Goal: Navigation & Orientation: Find specific page/section

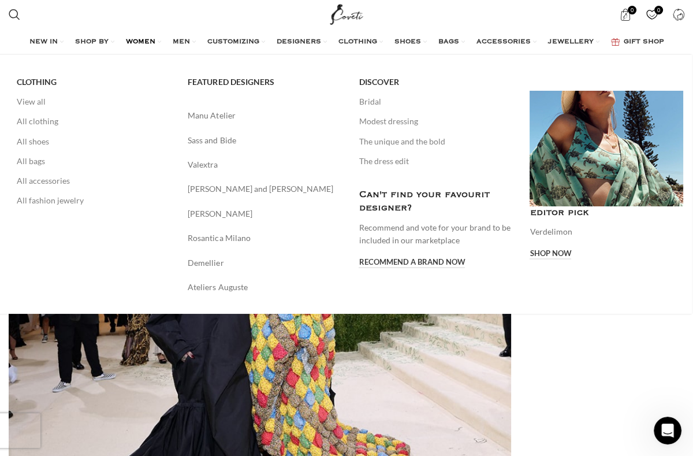
click at [141, 41] on span "WOMEN" at bounding box center [140, 42] width 29 height 9
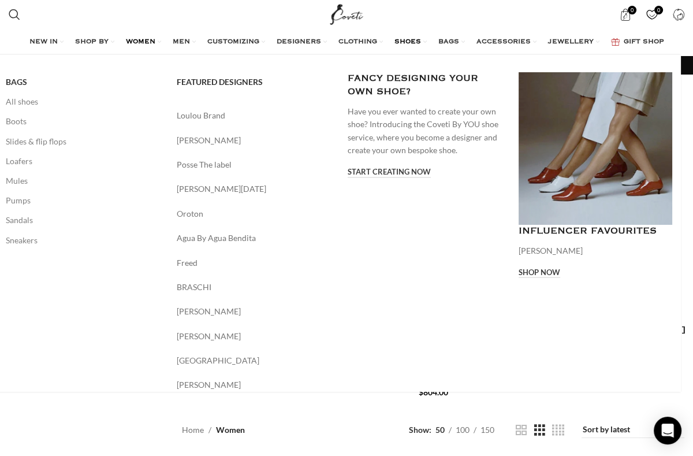
click at [414, 43] on span "SHOES" at bounding box center [407, 42] width 27 height 9
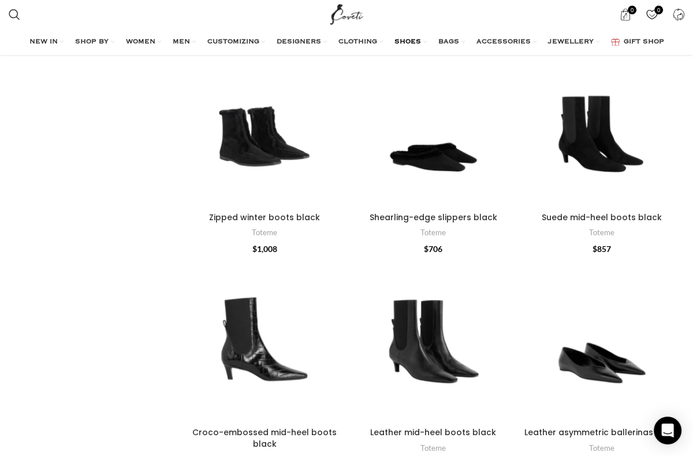
scroll to position [437, 0]
